Goal: Transaction & Acquisition: Purchase product/service

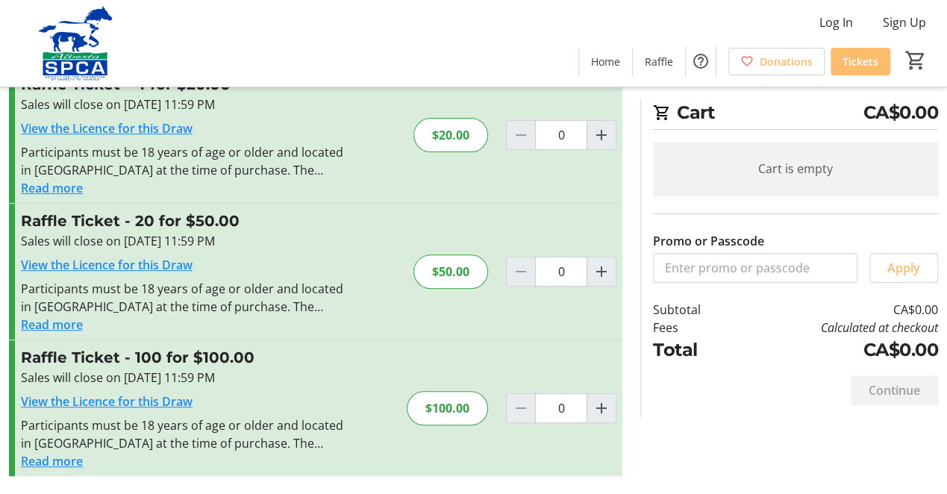
scroll to position [249, 0]
click at [581, 150] on input "0" at bounding box center [561, 135] width 52 height 30
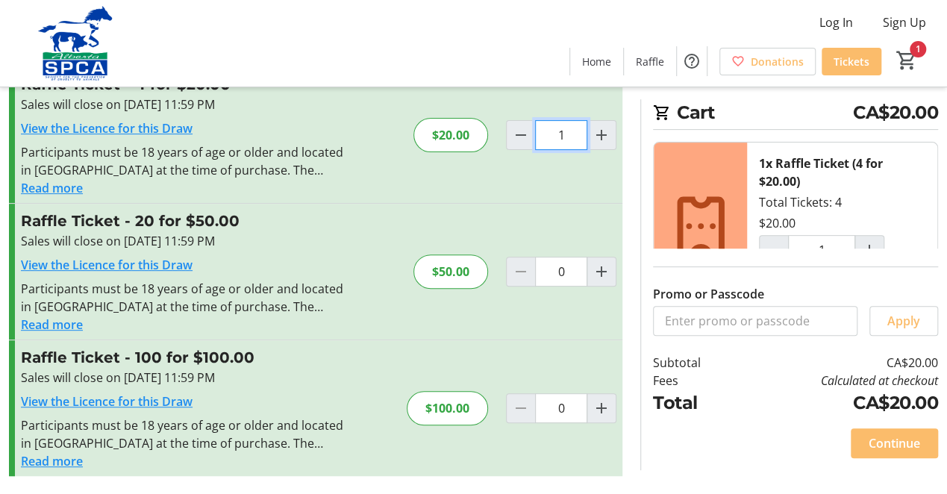
scroll to position [631, 0]
type input "1"
click at [880, 434] on span at bounding box center [894, 443] width 87 height 36
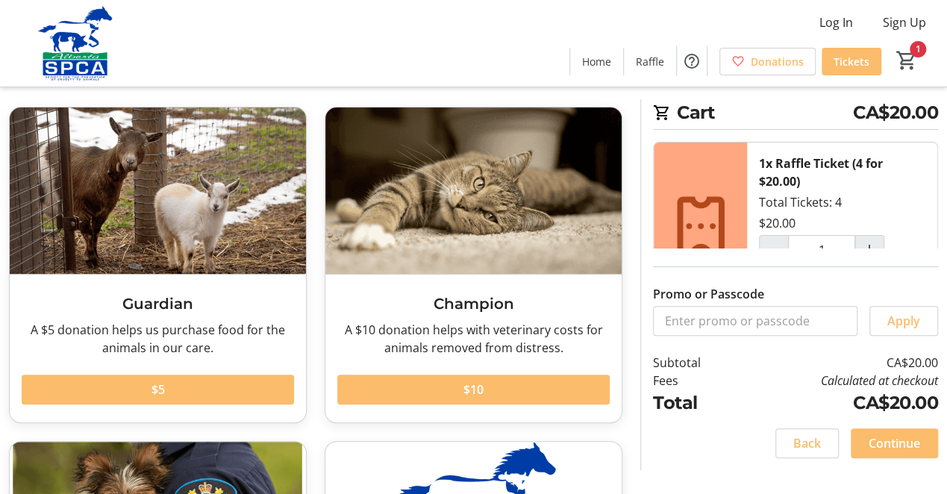
scroll to position [161, 0]
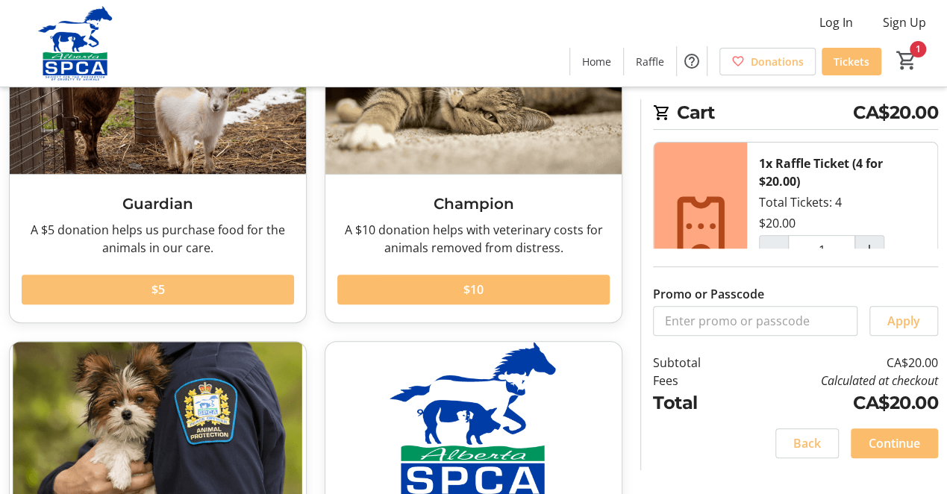
click at [173, 307] on span at bounding box center [158, 290] width 272 height 36
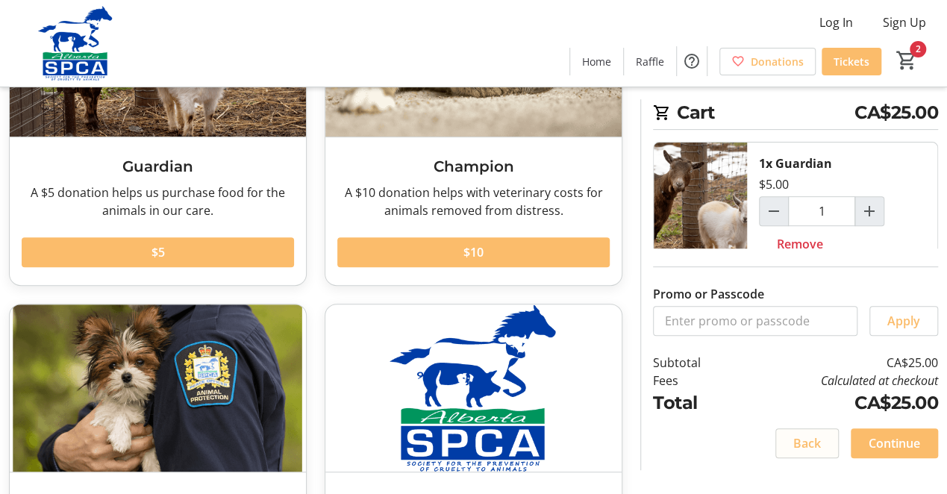
scroll to position [260, 0]
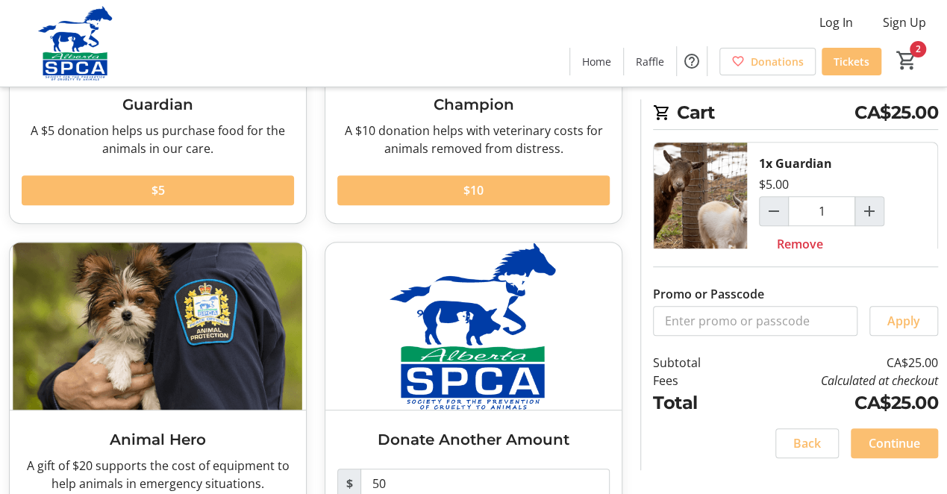
click at [869, 434] on span "Continue" at bounding box center [894, 443] width 51 height 18
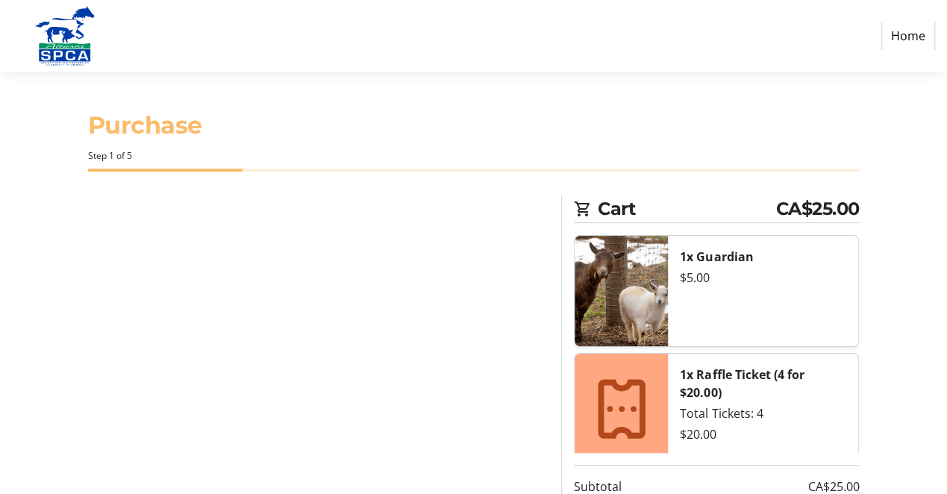
select select "CA"
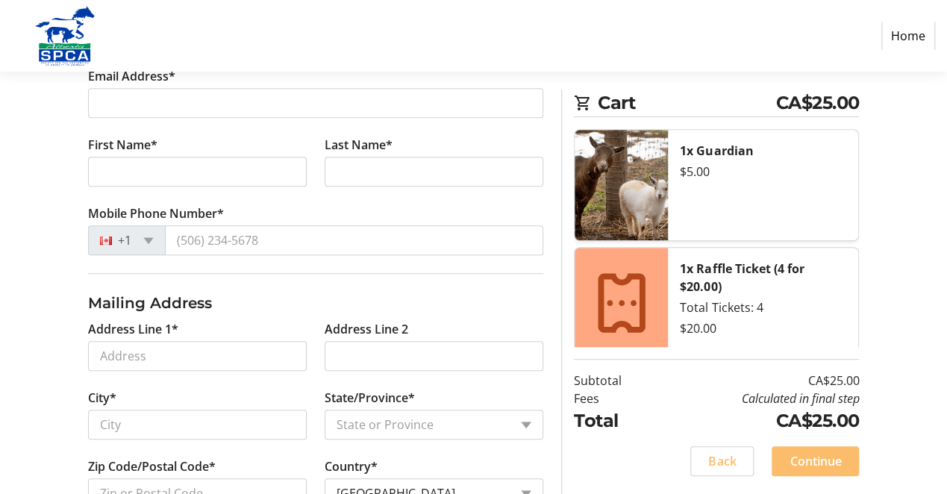
scroll to position [398, 0]
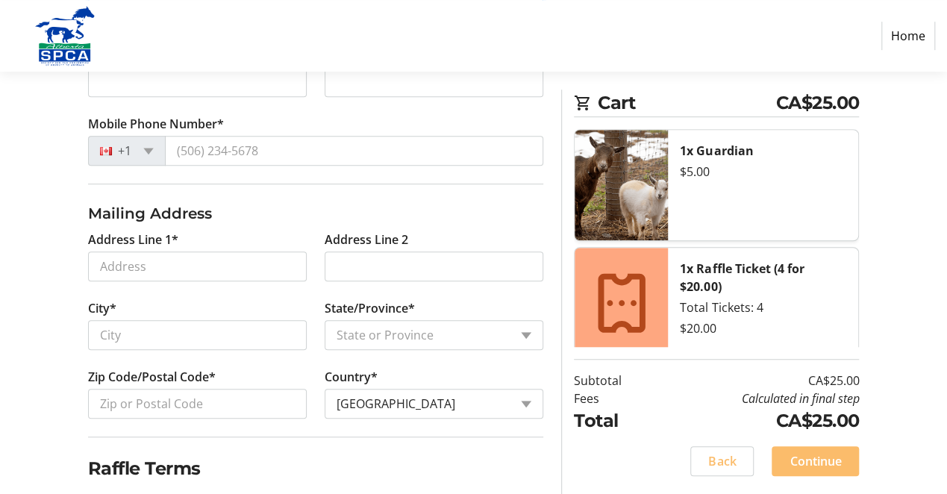
click at [170, 28] on input "Email Address*" at bounding box center [316, 14] width 456 height 30
type input "[EMAIL_ADDRESS][DOMAIN_NAME]"
type input "[PERSON_NAME] and [PERSON_NAME]"
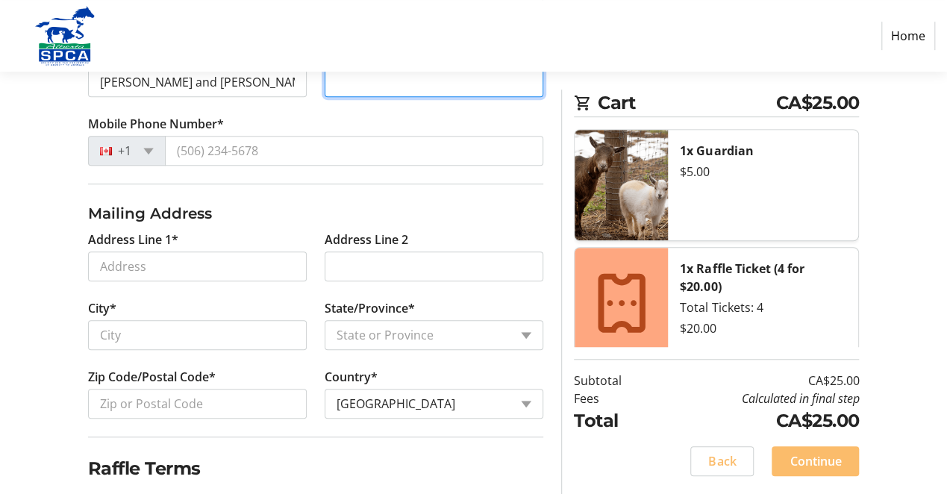
type input "[PERSON_NAME]"
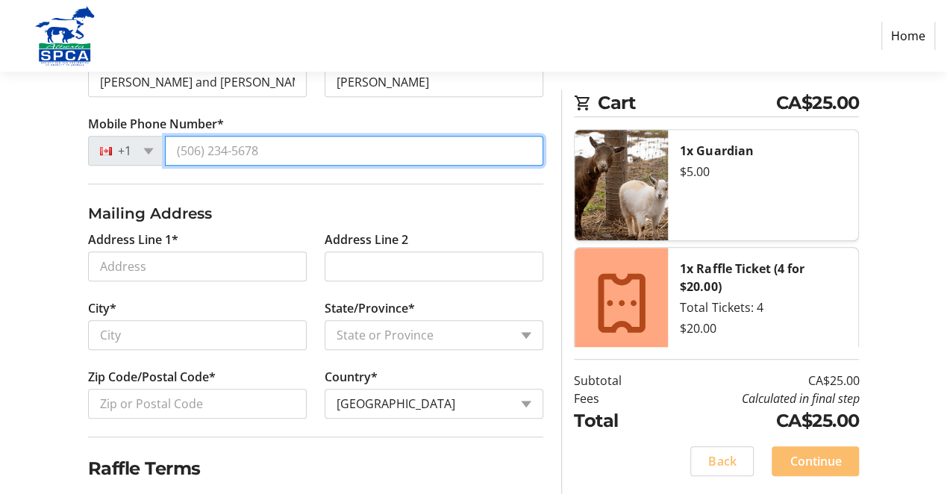
type input "[PHONE_NUMBER]"
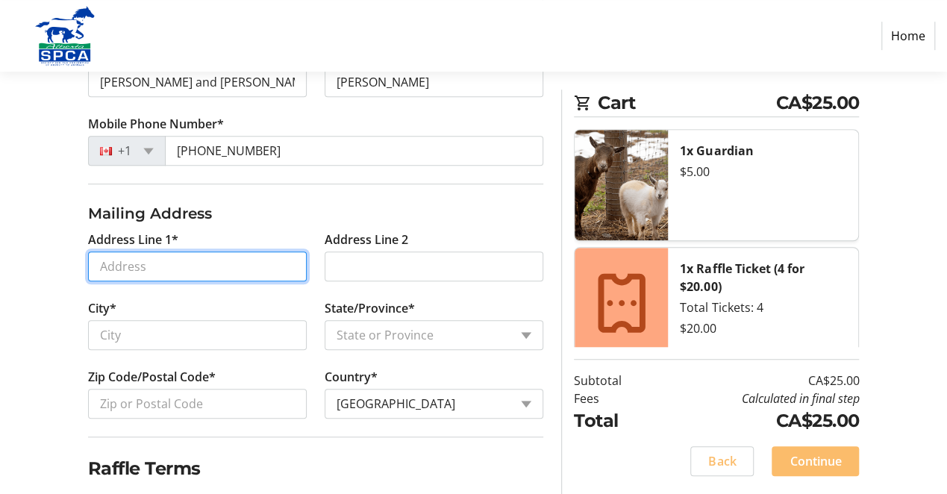
type input "[STREET_ADDRESS]"
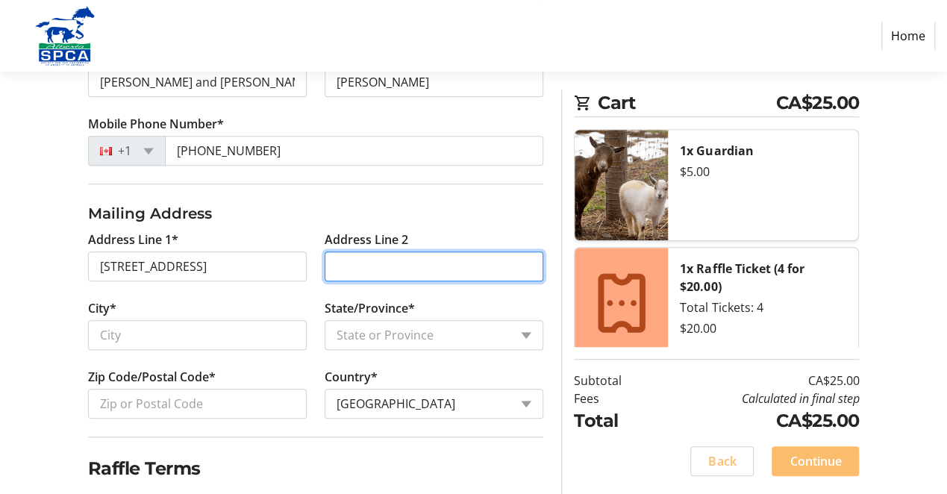
type input "house"
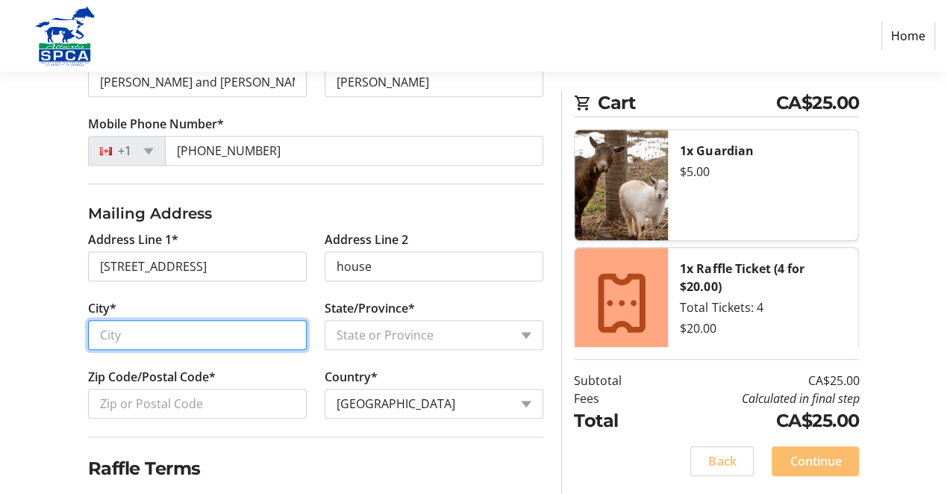
type input "[GEOGRAPHIC_DATA]"
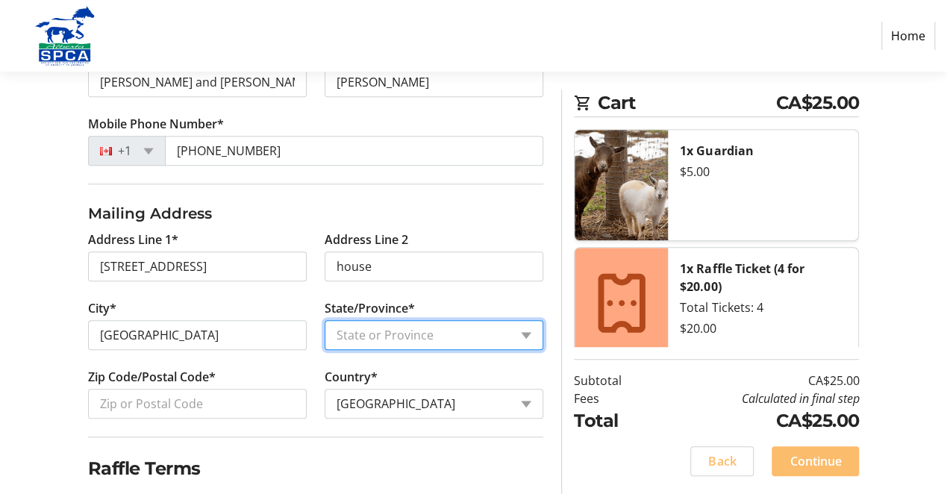
select select "AB"
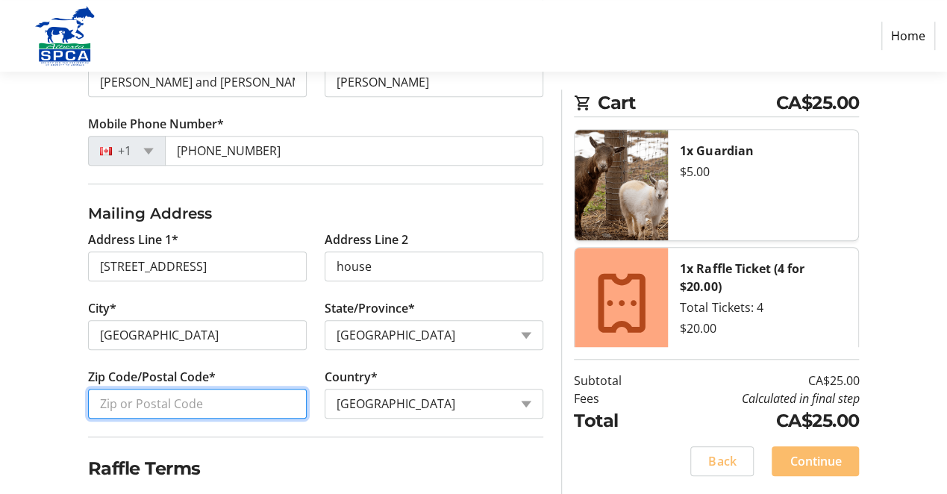
type input "T5M"
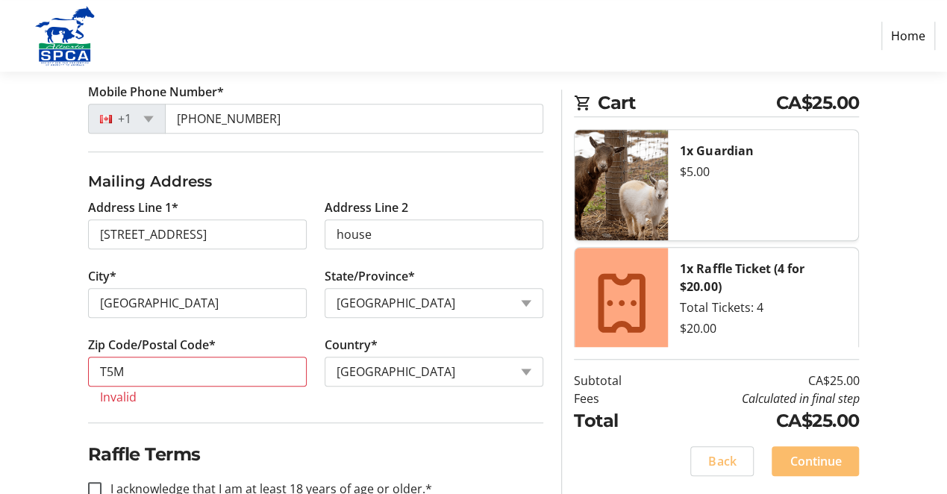
scroll to position [448, 0]
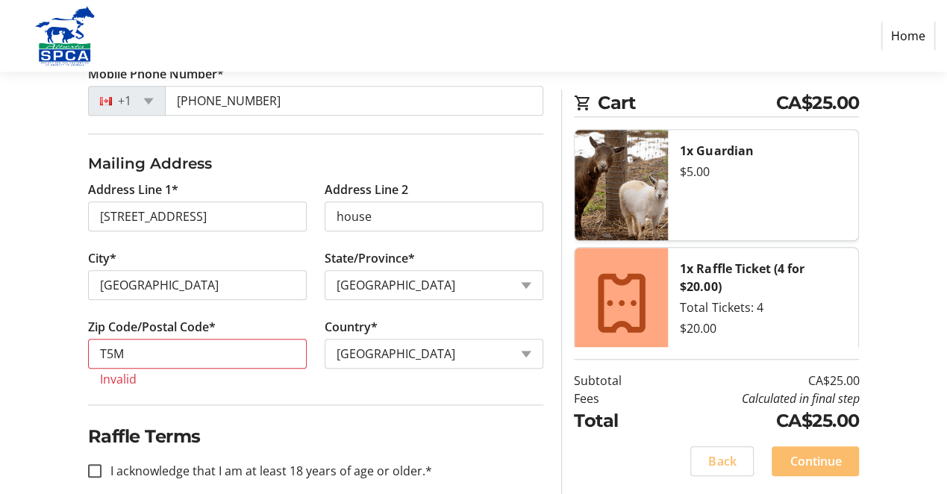
click at [182, 47] on input "[PERSON_NAME] and [PERSON_NAME]" at bounding box center [197, 32] width 219 height 30
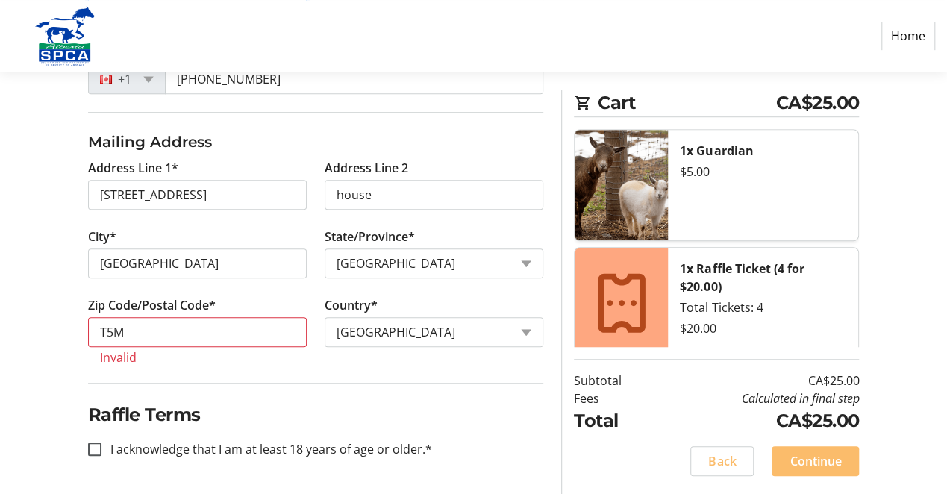
scroll to position [646, 0]
type input "[PERSON_NAME]"
click at [353, 94] on input "[PHONE_NUMBER]" at bounding box center [354, 79] width 379 height 30
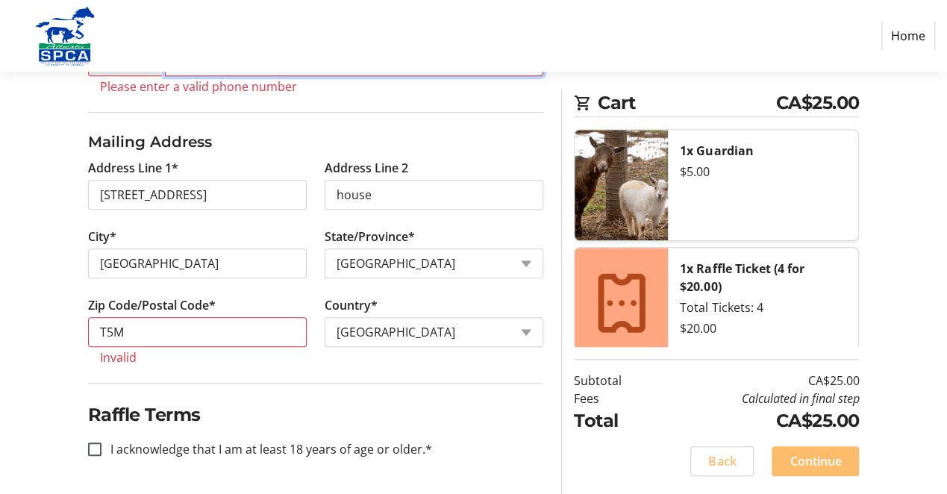
click at [286, 76] on input "(780)" at bounding box center [354, 61] width 379 height 30
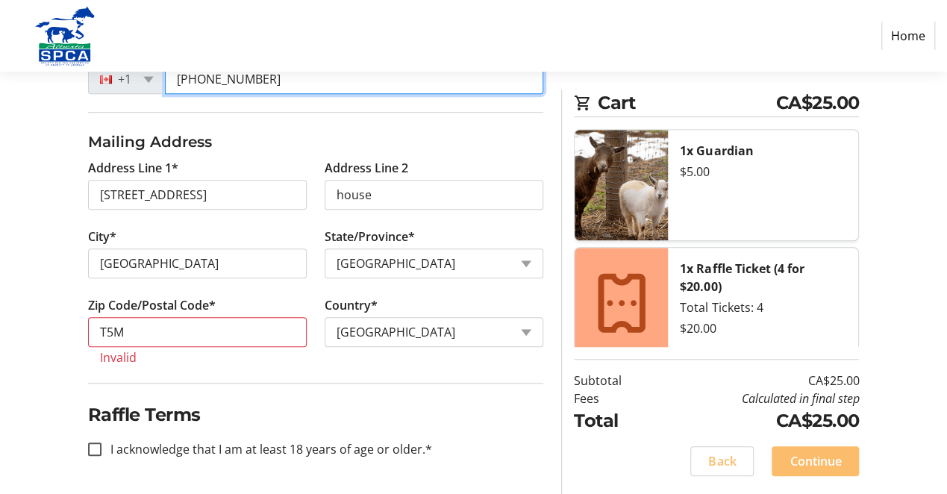
scroll to position [945, 0]
type input "[PHONE_NUMBER]"
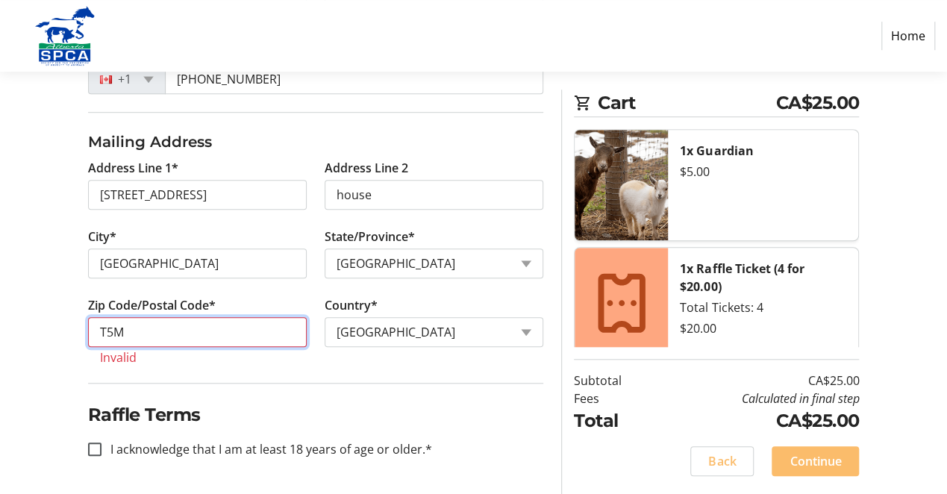
click at [174, 317] on input "T5M" at bounding box center [197, 332] width 219 height 30
type input "T5M 0E3"
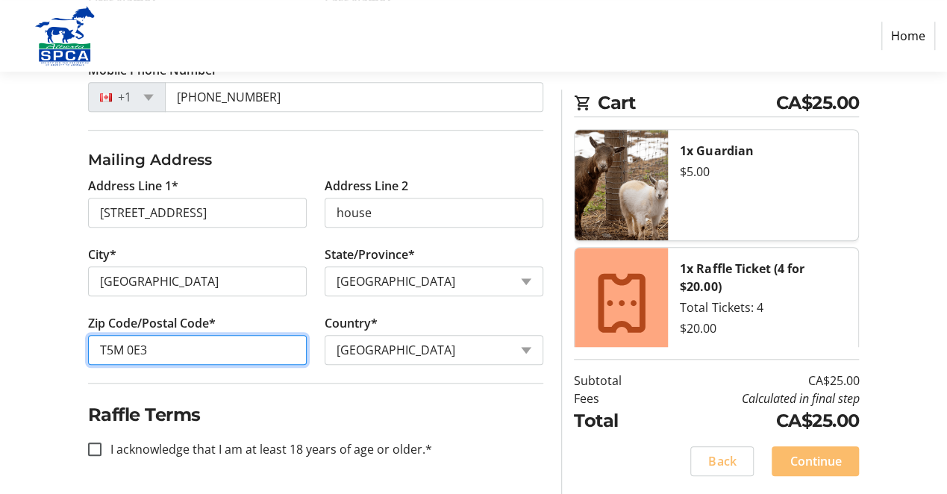
scroll to position [949, 0]
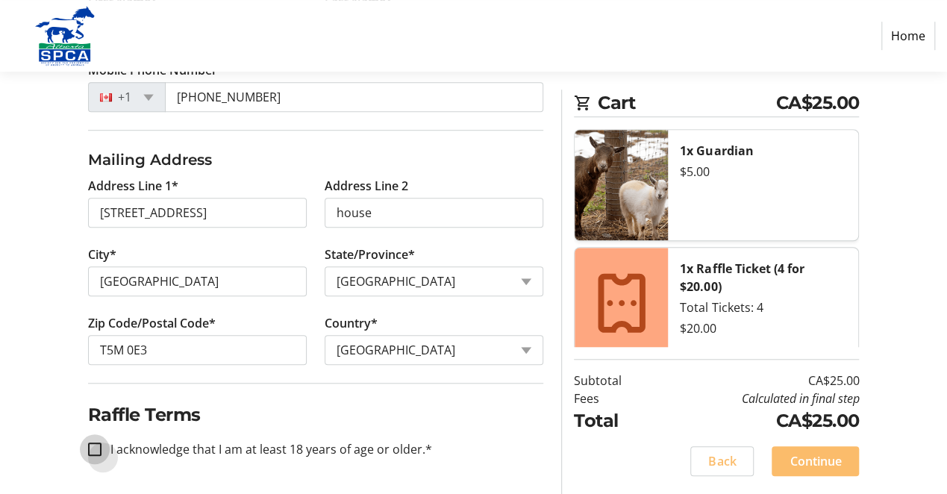
click at [97, 443] on input "I acknowledge that I am at least 18 years of age or older.*" at bounding box center [94, 449] width 13 height 13
checkbox input "true"
click at [803, 452] on span "Continue" at bounding box center [815, 461] width 51 height 18
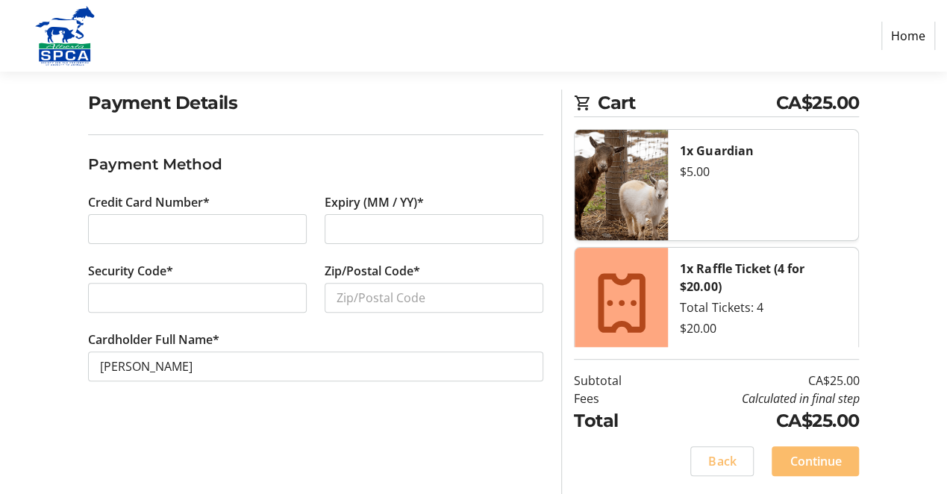
scroll to position [248, 0]
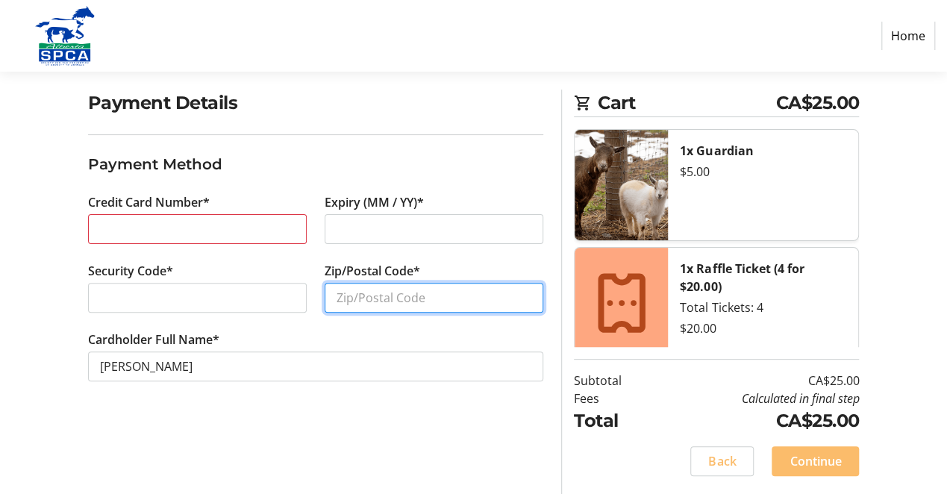
click at [357, 313] on input "Zip/Postal Code*" at bounding box center [434, 298] width 219 height 30
type input "T5M 0E3"
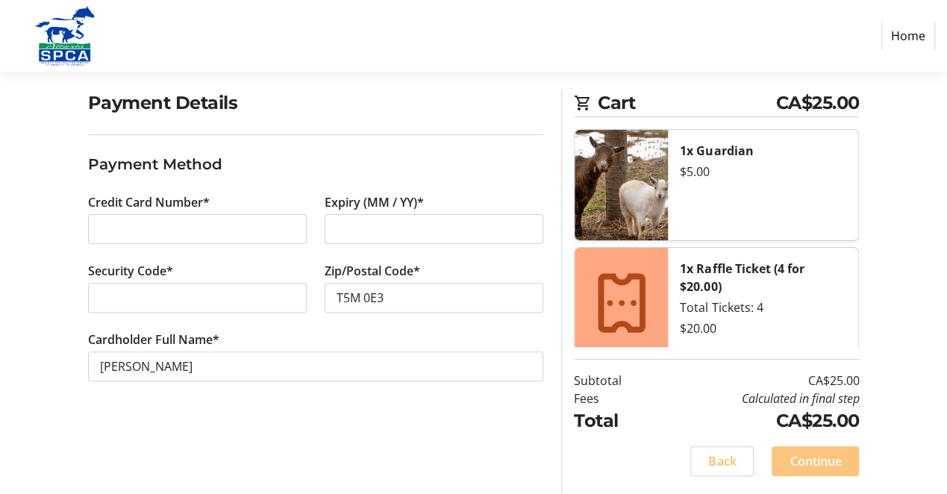
click at [812, 452] on span "Continue" at bounding box center [815, 461] width 51 height 18
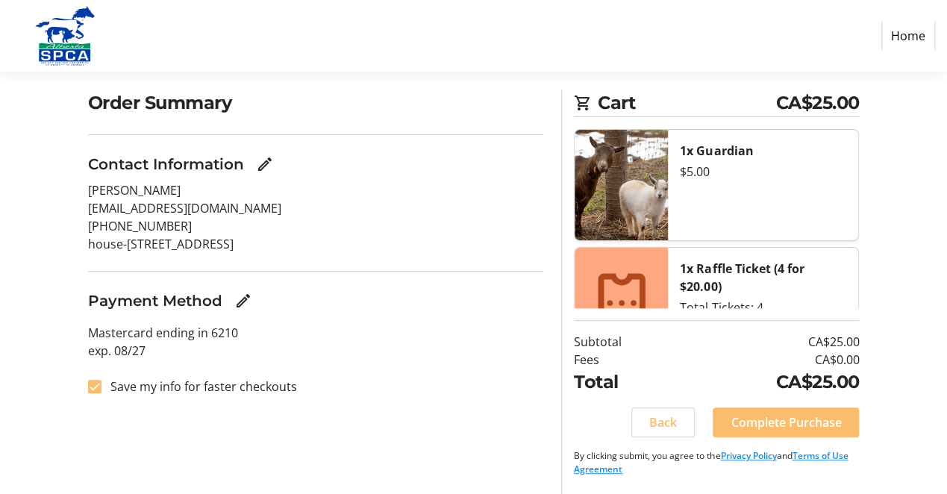
scroll to position [279, 0]
click at [759, 413] on span "Complete Purchase" at bounding box center [786, 422] width 110 height 18
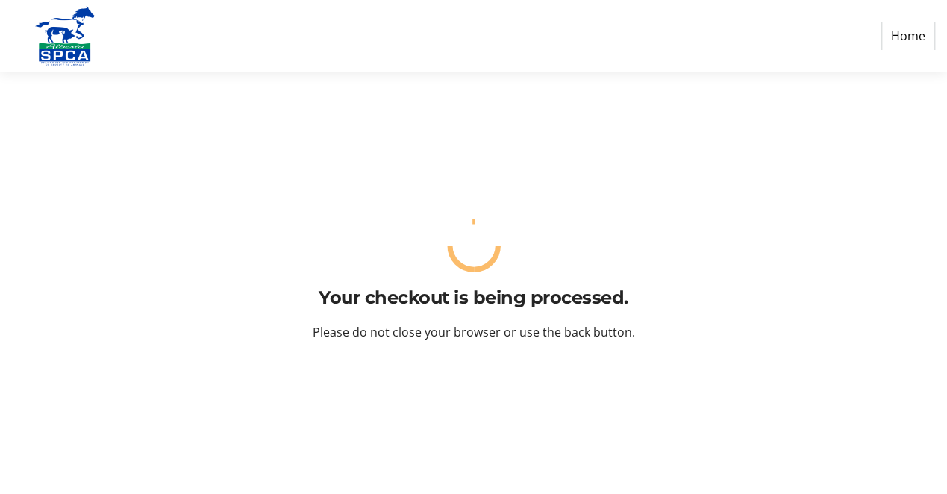
scroll to position [0, 0]
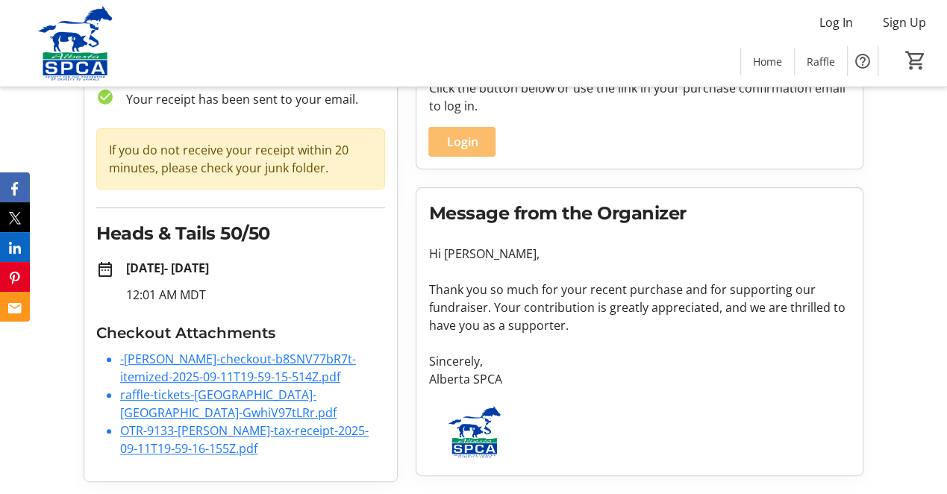
scroll to position [348, 0]
